Goal: Information Seeking & Learning: Learn about a topic

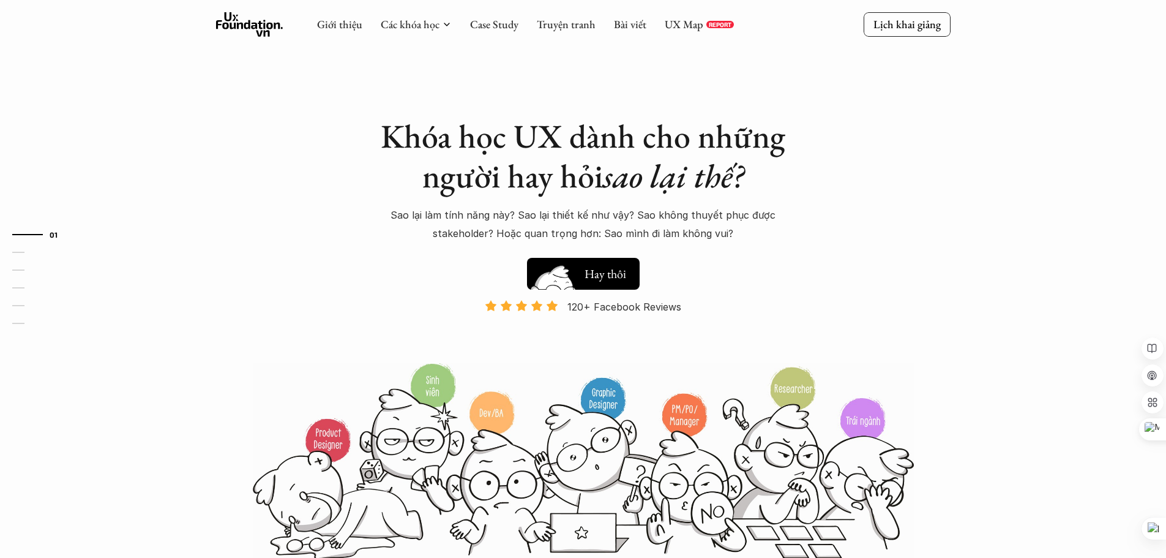
click at [598, 274] on h5 "Xem thử" at bounding box center [606, 271] width 42 height 17
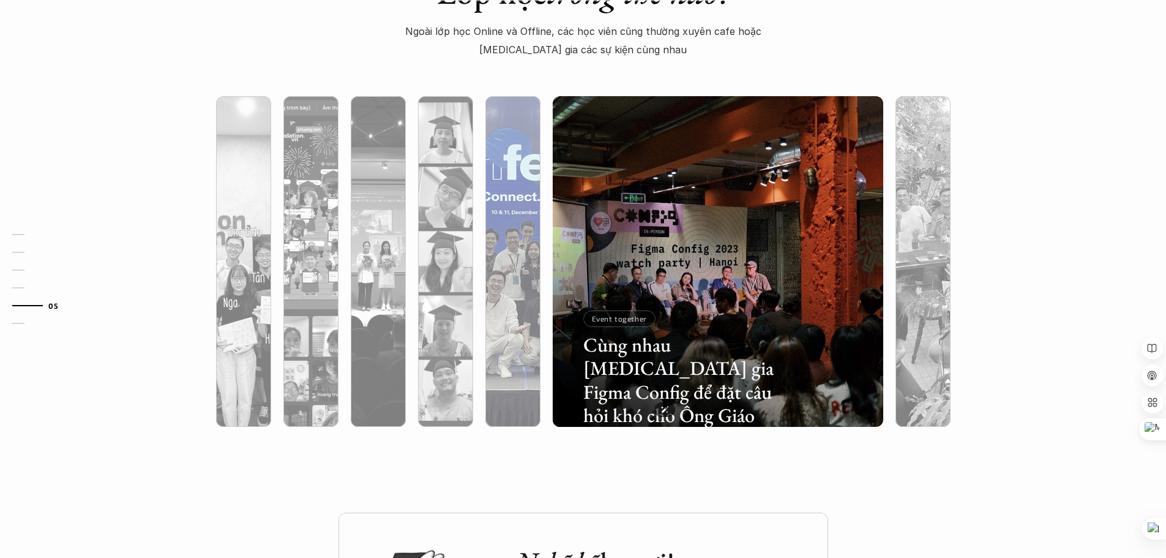
scroll to position [3796, 0]
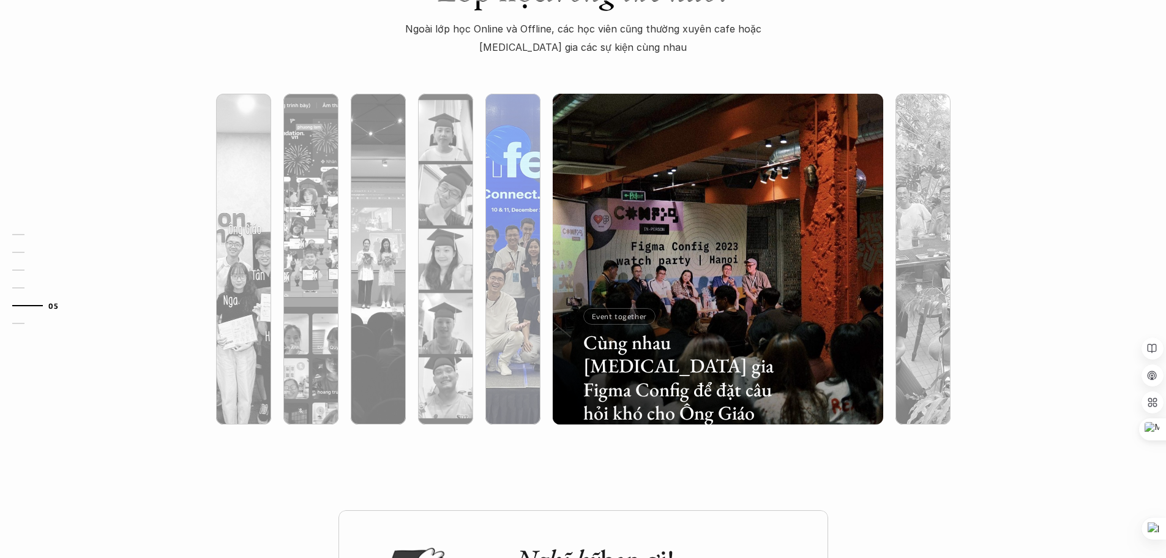
click at [519, 321] on div at bounding box center [614, 352] width 197 height 89
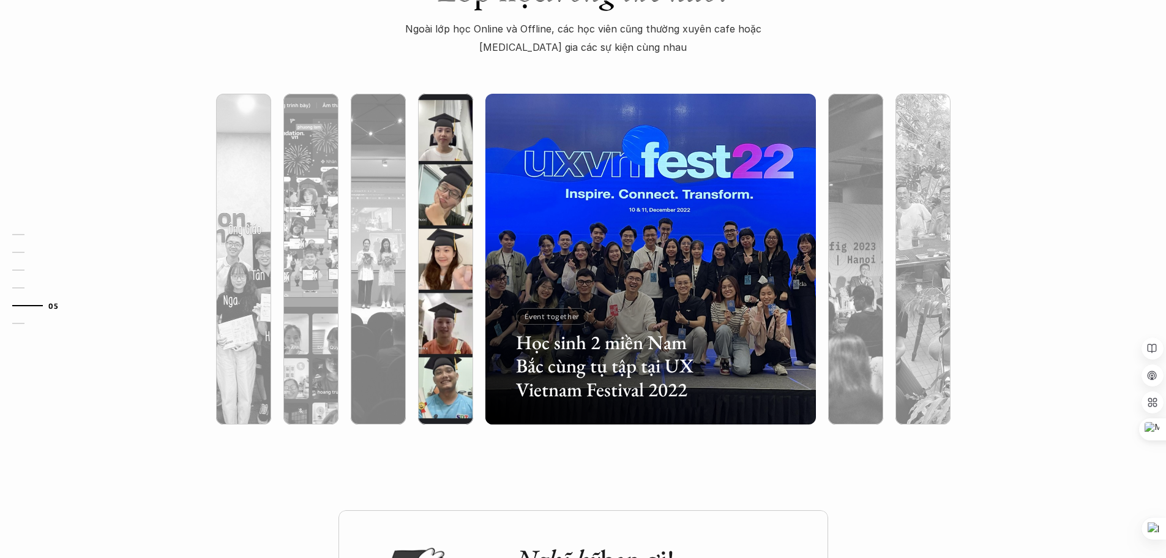
click at [465, 296] on div at bounding box center [445, 325] width 55 height 200
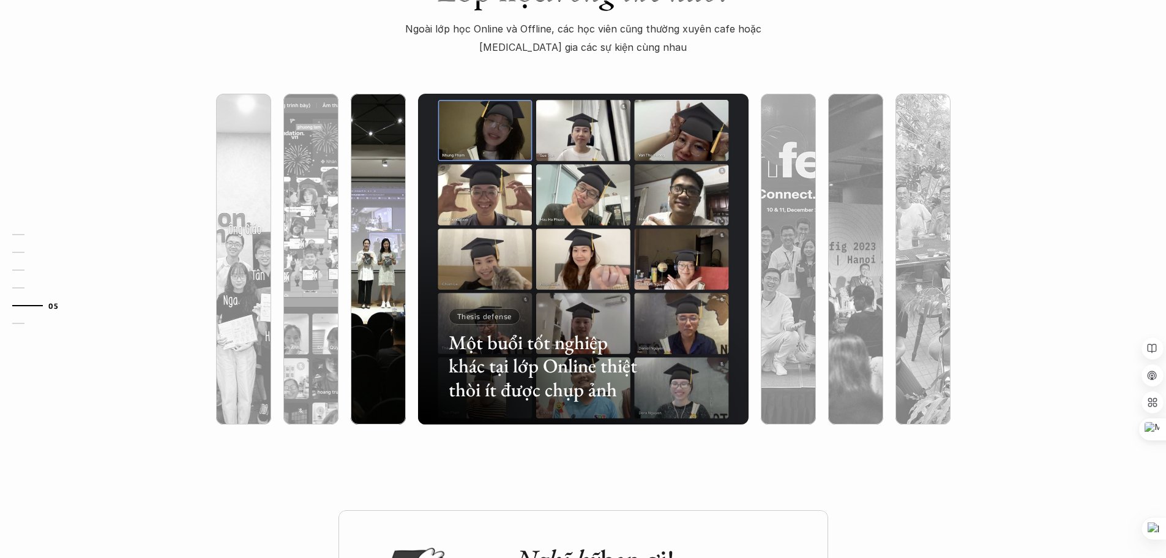
click at [407, 298] on div at bounding box center [378, 259] width 67 height 331
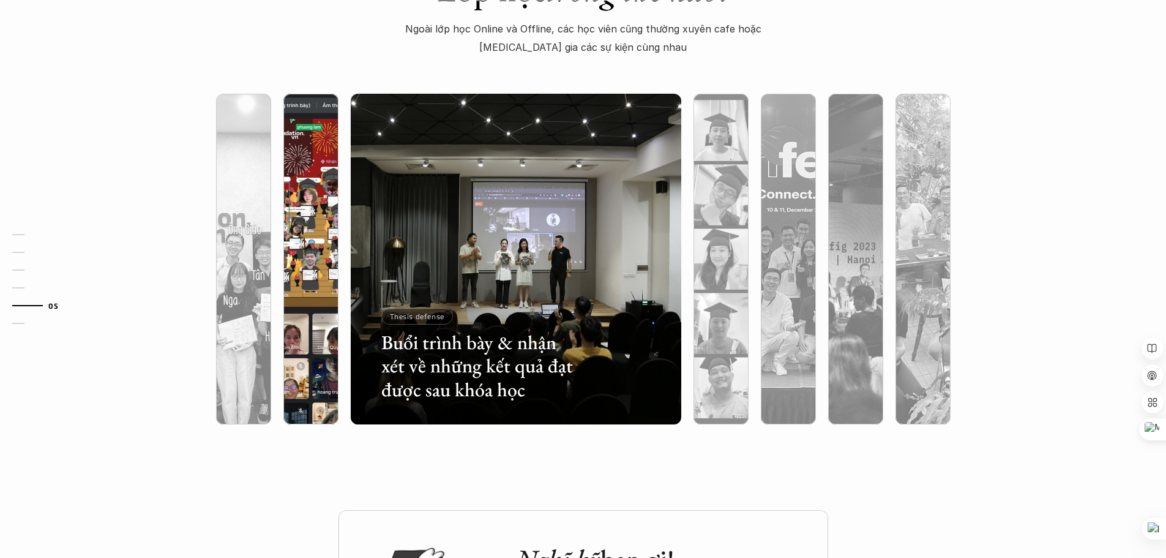
click at [318, 317] on div at bounding box center [412, 352] width 197 height 89
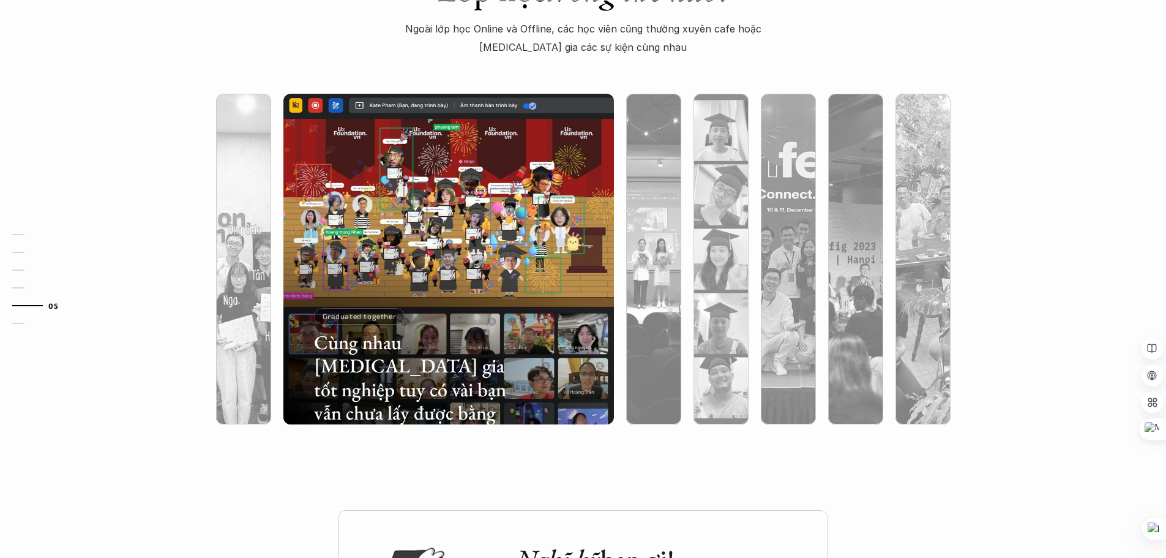
click at [281, 308] on div "Cùng nhau [MEDICAL_DATA] gia tốt nghiệp tuy có vài bạn vẫn chưa lấy được bằng G…" at bounding box center [448, 259] width 343 height 331
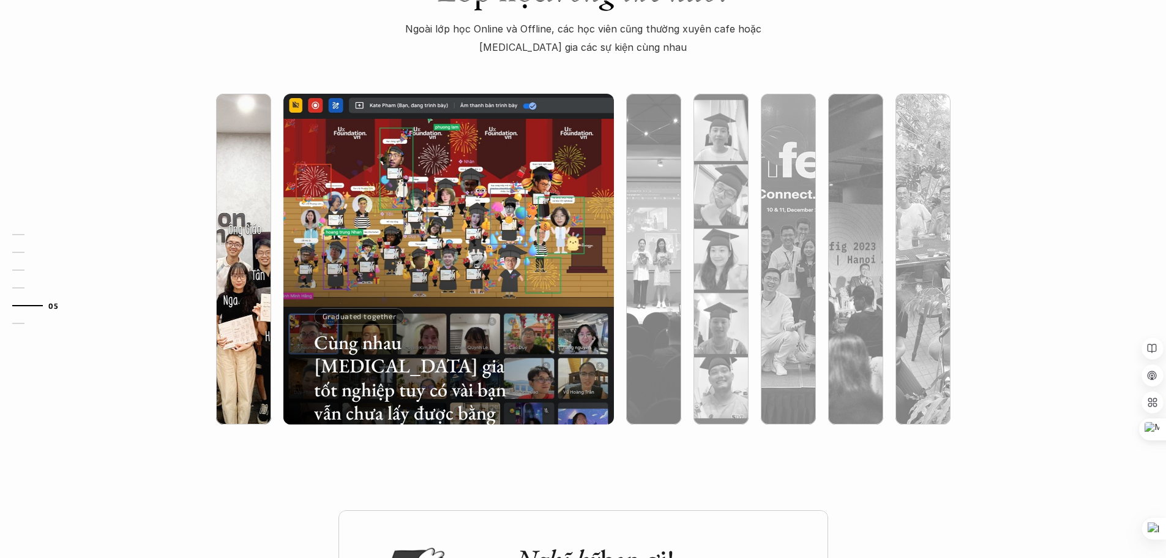
click at [253, 288] on div at bounding box center [243, 325] width 55 height 200
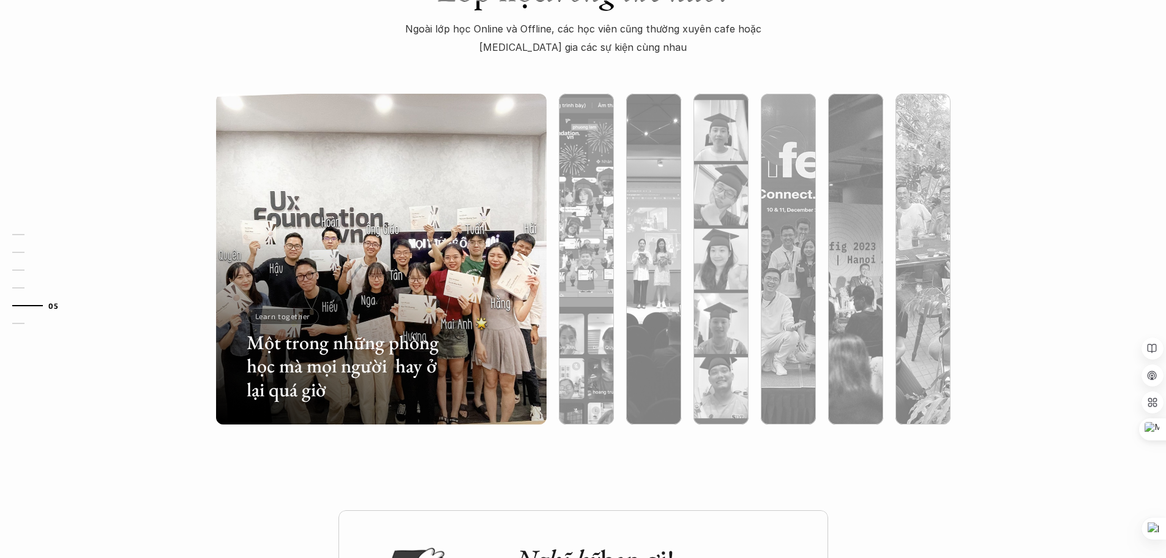
drag, startPoint x: 366, startPoint y: 288, endPoint x: 504, endPoint y: 288, distance: 138.4
click at [504, 288] on div at bounding box center [381, 325] width 331 height 200
click at [429, 299] on div at bounding box center [381, 325] width 331 height 200
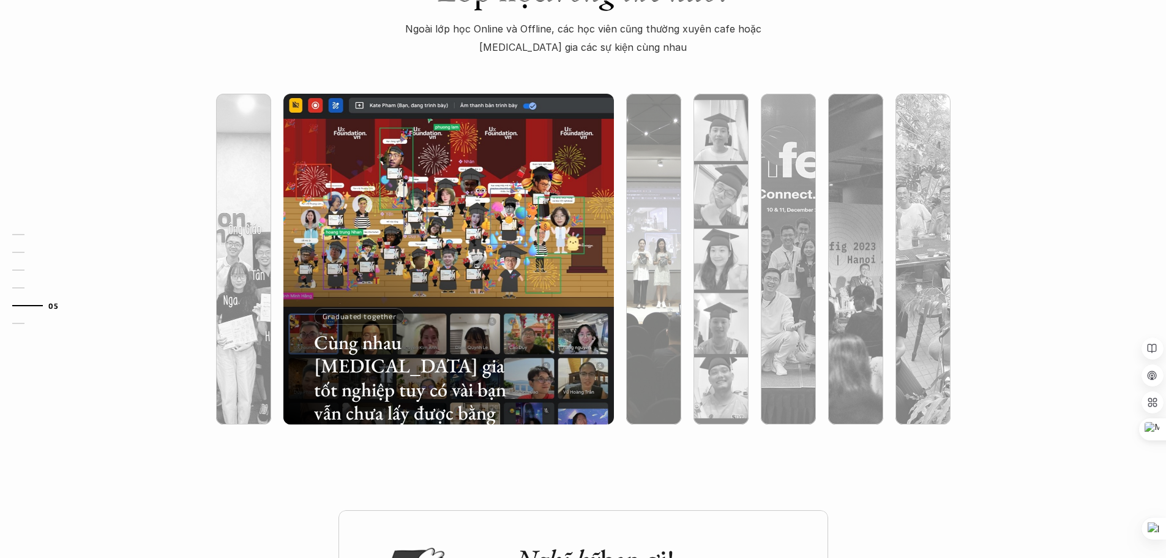
click at [647, 282] on div at bounding box center [653, 325] width 55 height 200
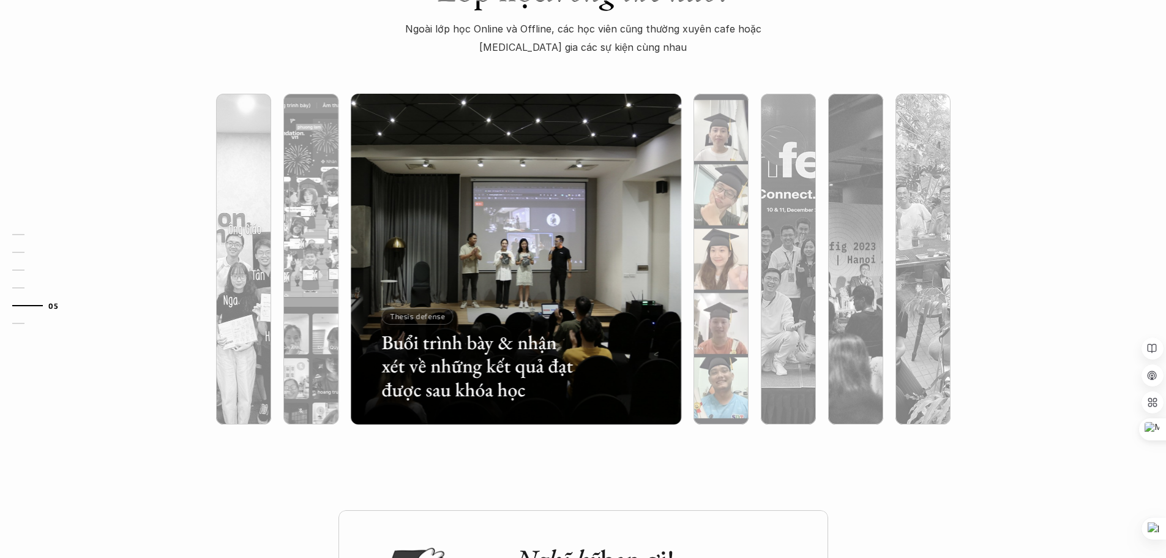
click at [740, 286] on div at bounding box center [721, 325] width 55 height 200
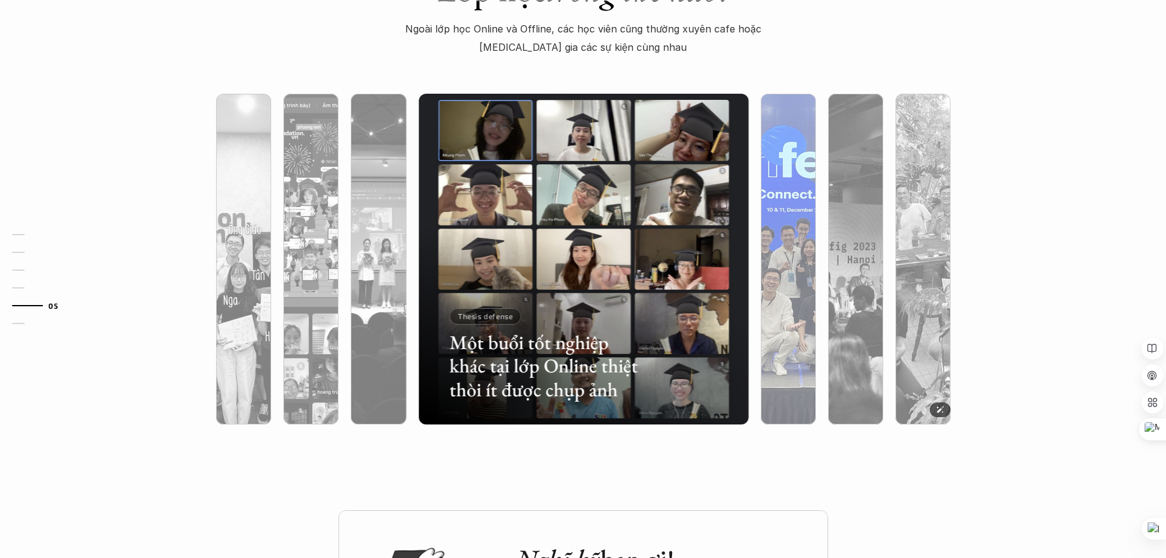
click at [760, 282] on img at bounding box center [788, 259] width 337 height 331
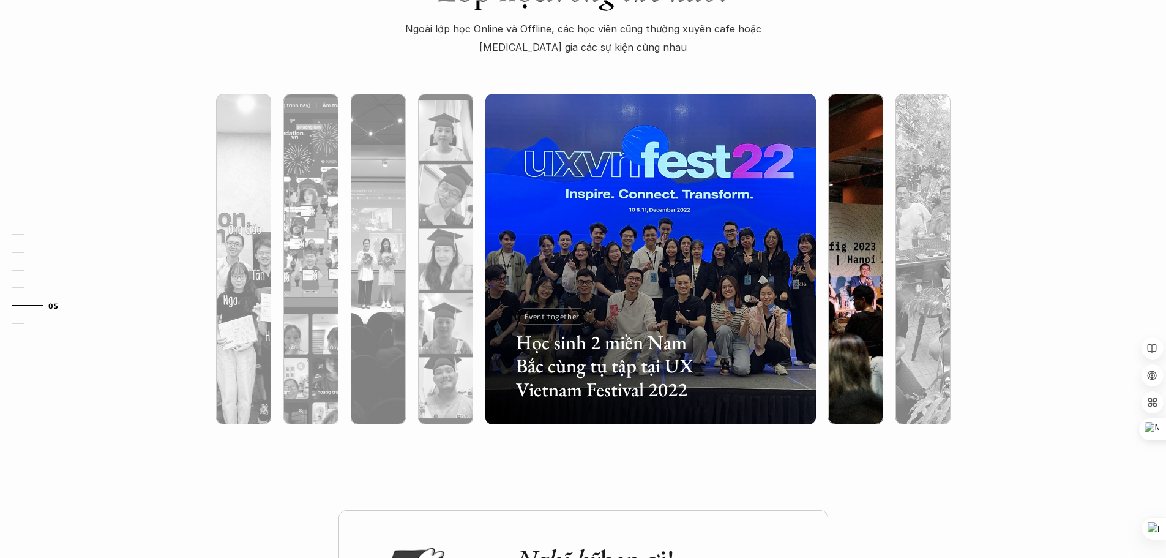
click at [840, 272] on div at bounding box center [855, 325] width 55 height 200
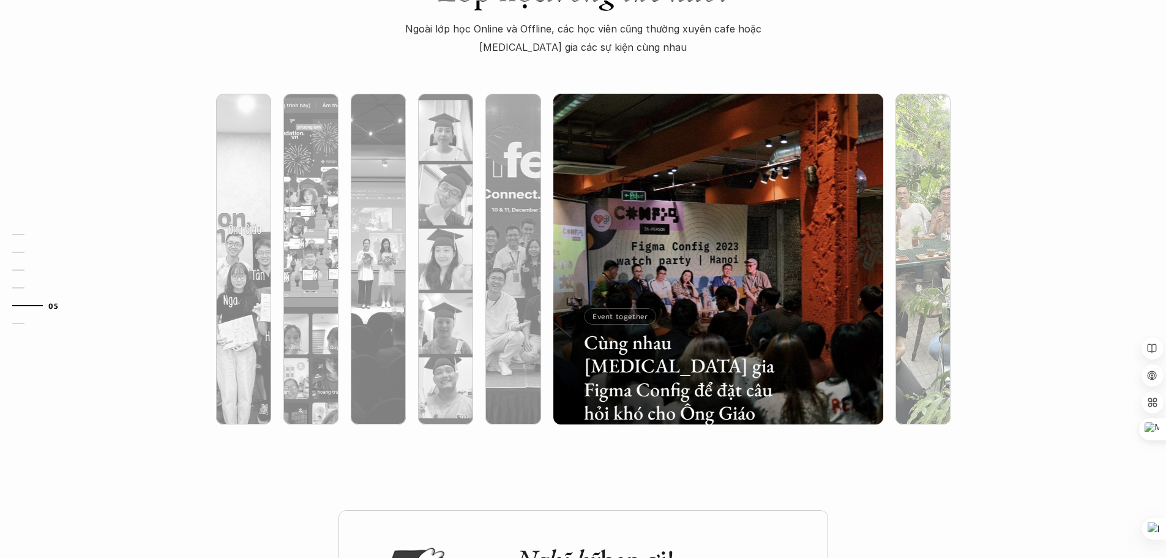
click at [902, 258] on div at bounding box center [923, 325] width 55 height 200
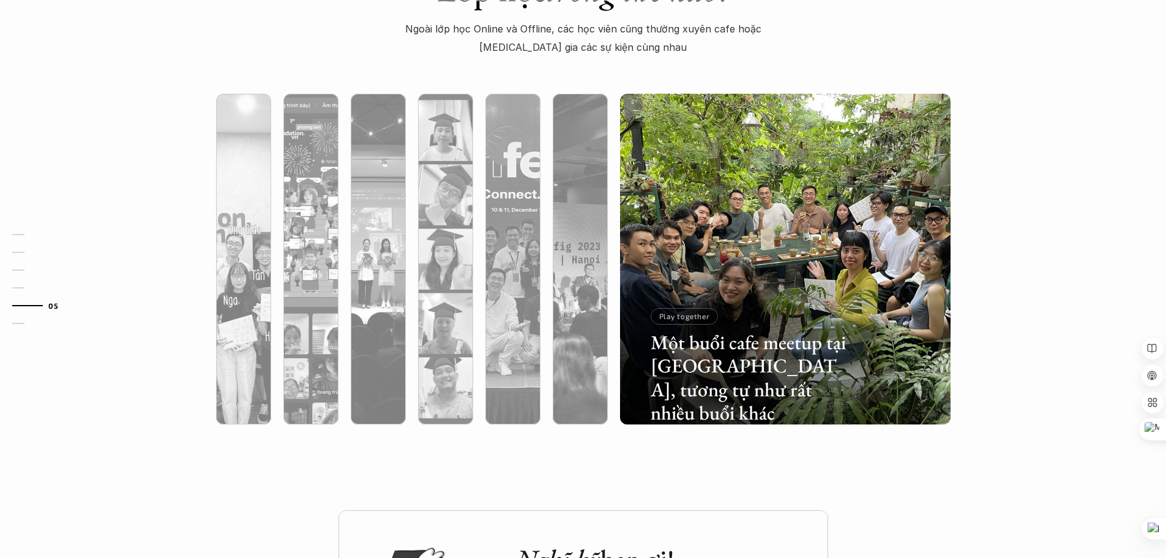
drag, startPoint x: 901, startPoint y: 260, endPoint x: 871, endPoint y: 266, distance: 31.2
click at [871, 266] on div at bounding box center [785, 325] width 331 height 200
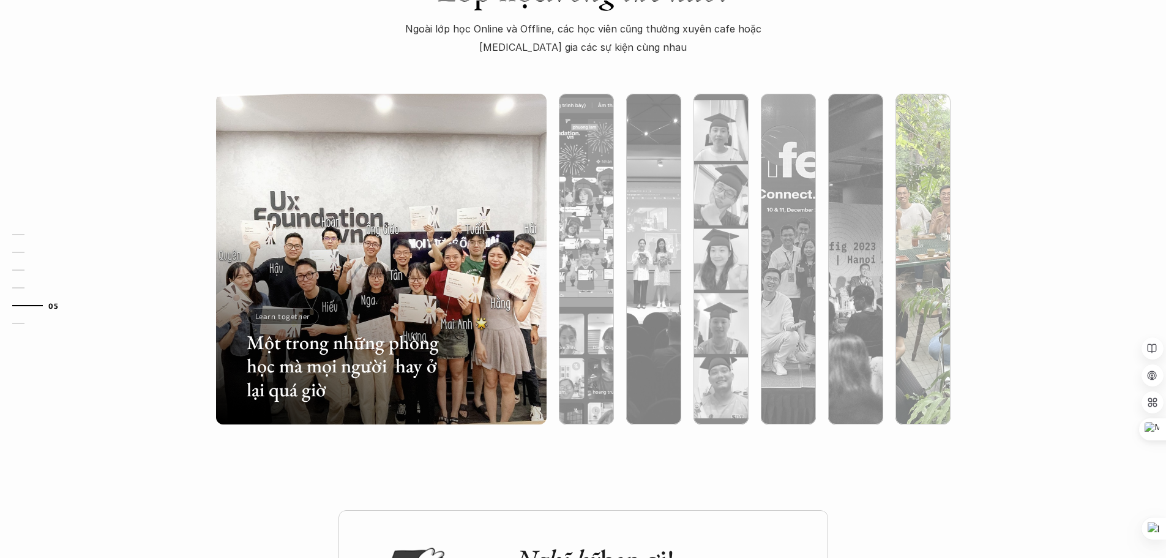
click at [923, 285] on div at bounding box center [923, 325] width 55 height 200
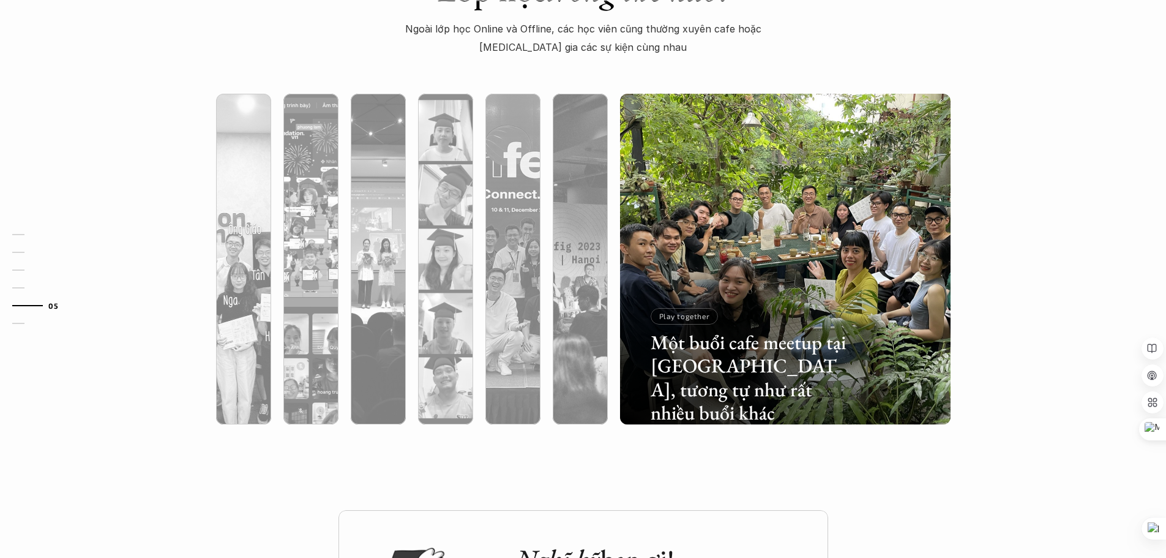
click at [923, 285] on div at bounding box center [785, 325] width 331 height 200
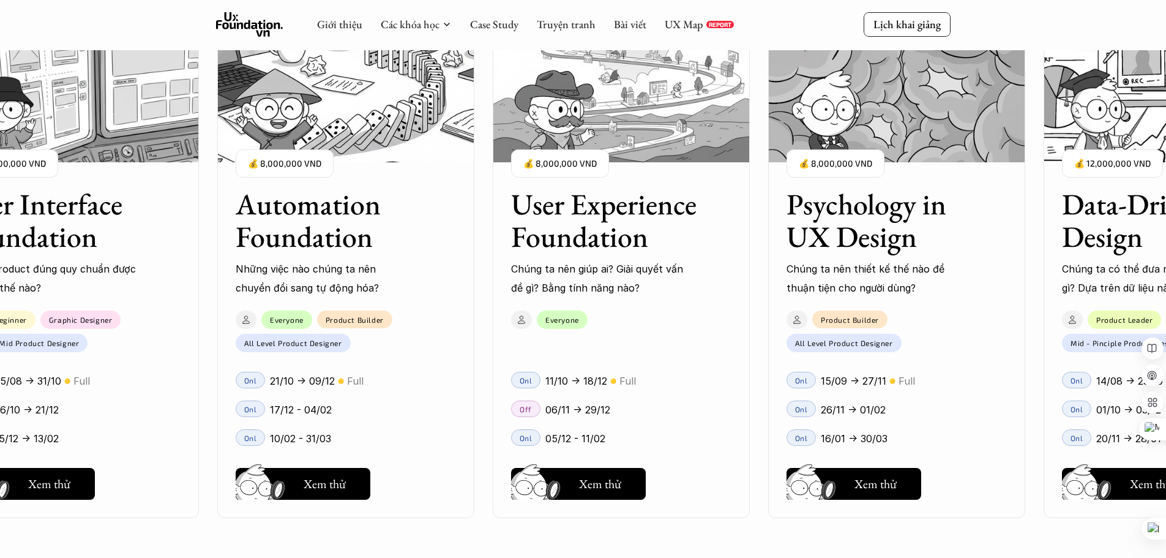
scroll to position [1166, 0]
click at [488, 27] on link "Case Study" at bounding box center [494, 24] width 48 height 14
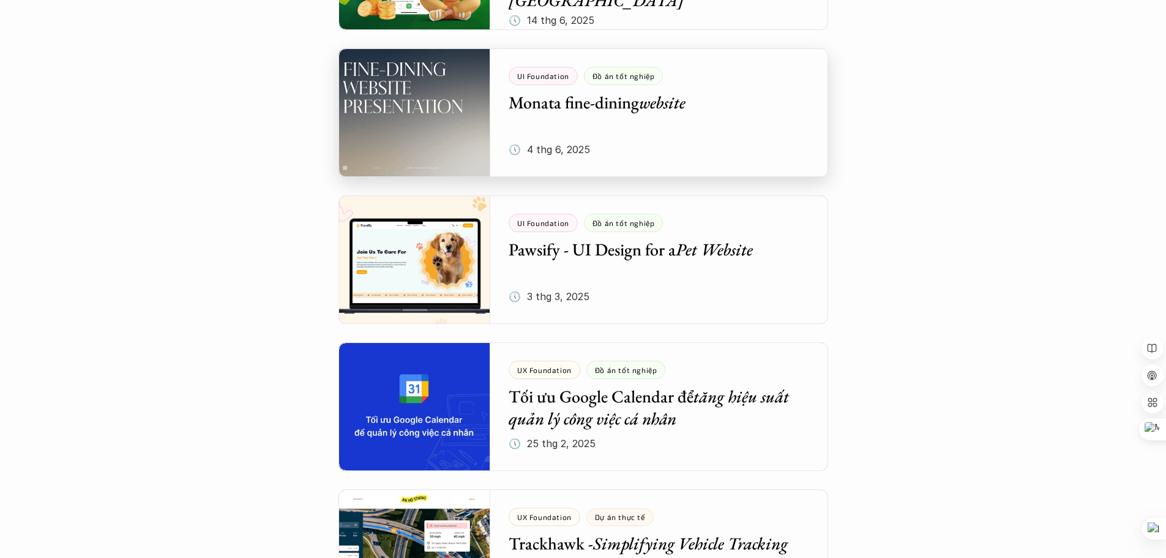
scroll to position [551, 0]
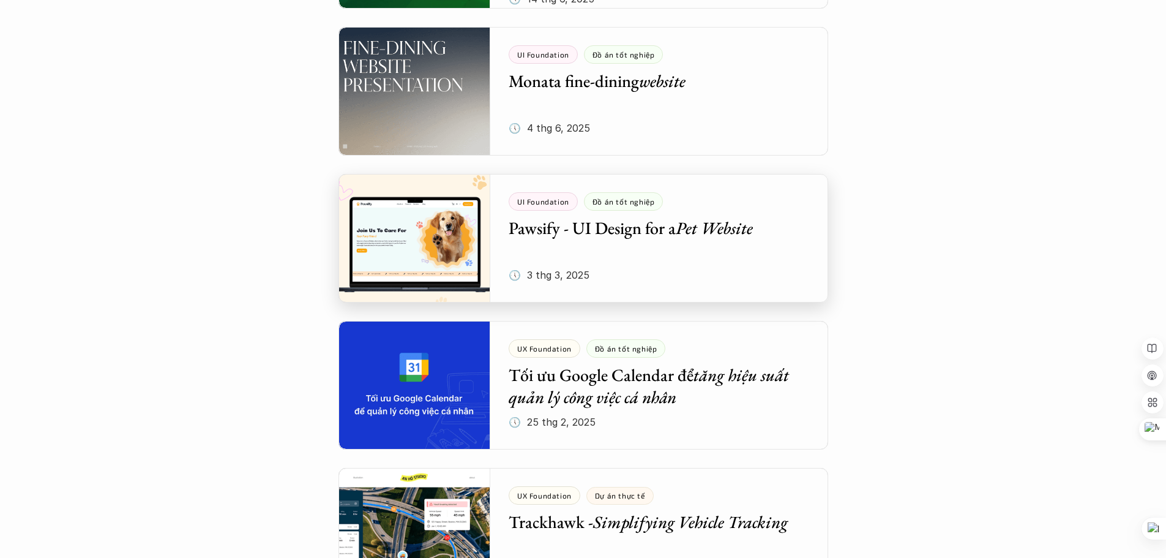
click at [440, 223] on div at bounding box center [584, 238] width 490 height 129
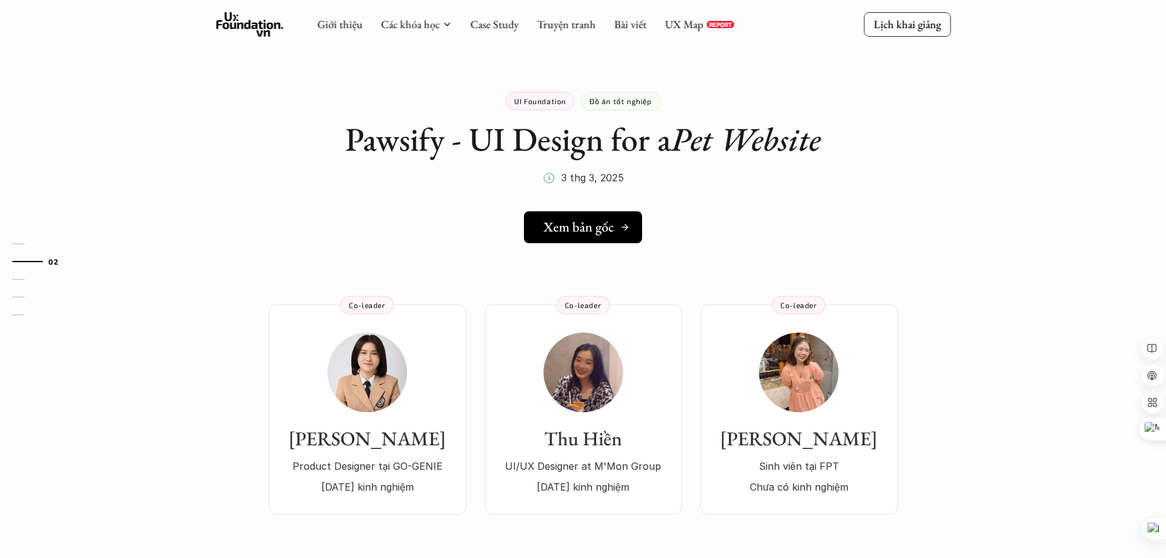
click at [555, 234] on h5 "Xem bản gốc" at bounding box center [579, 227] width 70 height 16
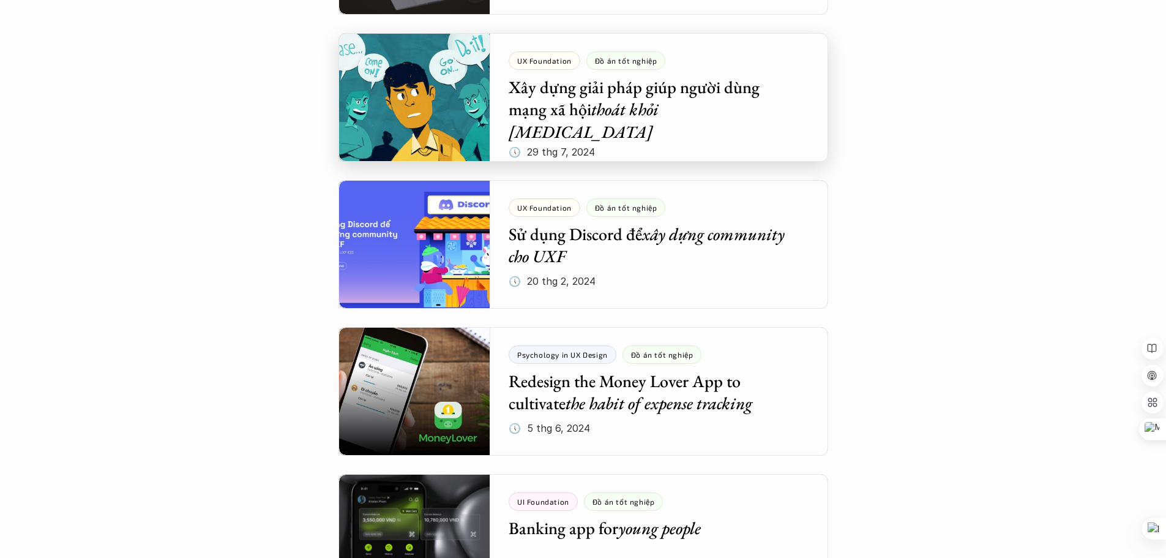
scroll to position [1470, 0]
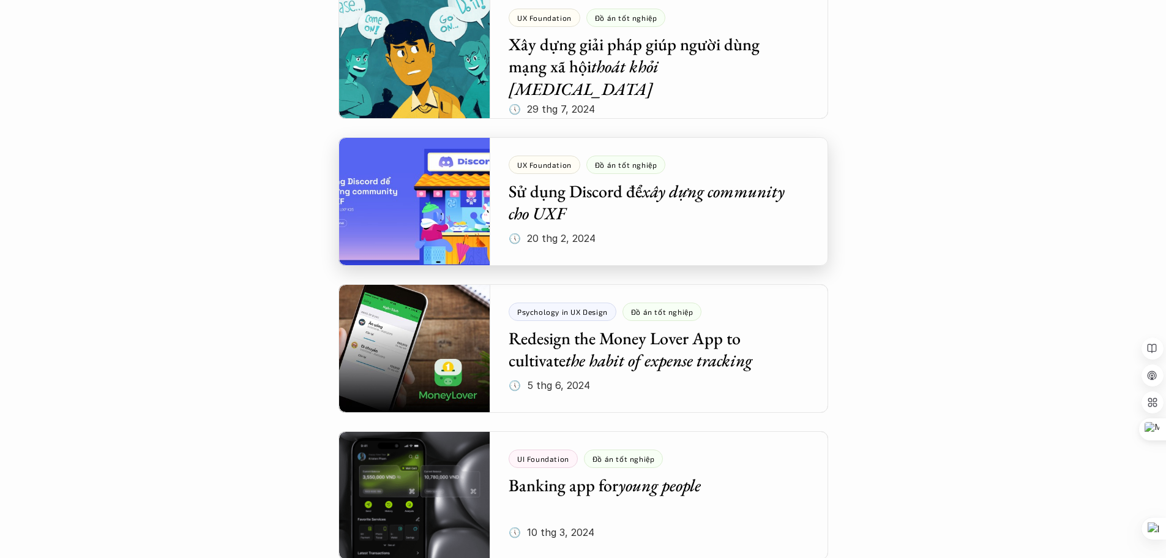
click at [620, 213] on div at bounding box center [584, 201] width 490 height 129
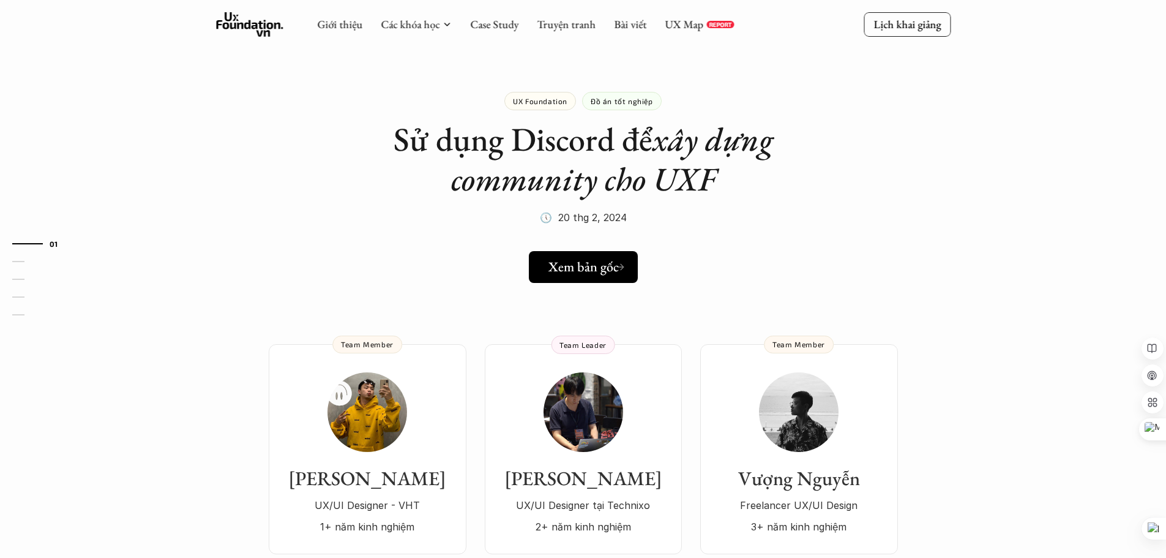
drag, startPoint x: 594, startPoint y: 295, endPoint x: 593, endPoint y: 281, distance: 14.1
click at [593, 276] on link "Xem bản gốc" at bounding box center [583, 267] width 110 height 32
click at [478, 27] on link "Case Study" at bounding box center [494, 24] width 48 height 14
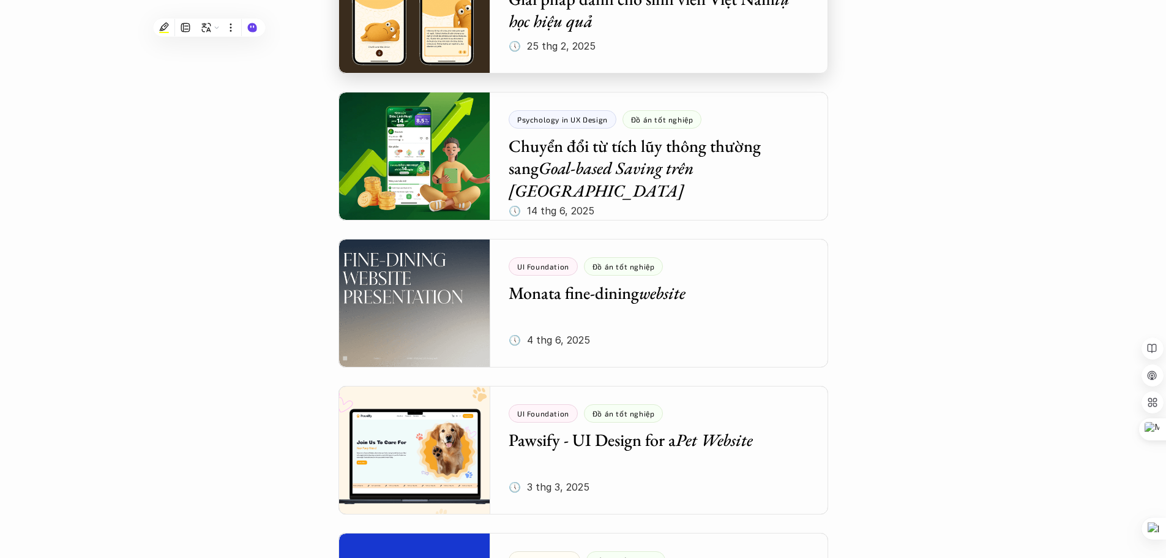
scroll to position [490, 0]
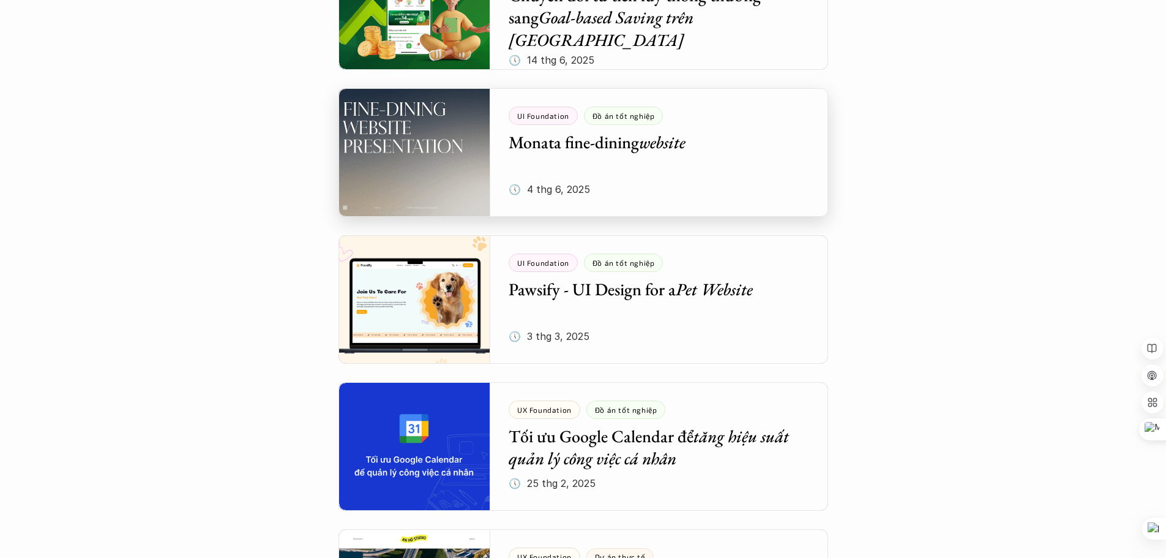
click at [658, 186] on div at bounding box center [584, 152] width 490 height 129
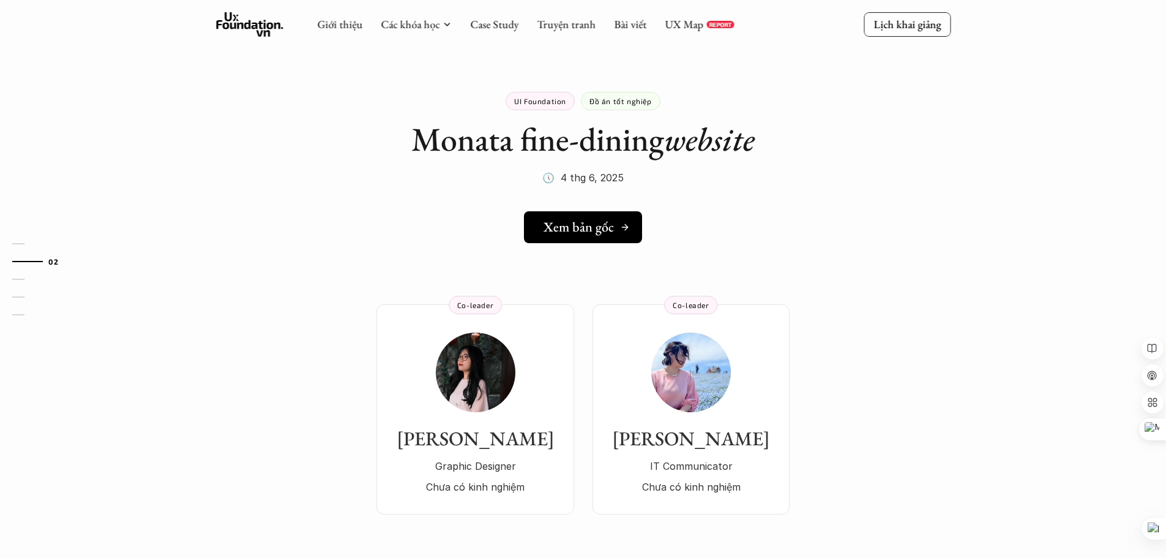
click at [612, 212] on link "Xem bản gốc" at bounding box center [583, 227] width 118 height 32
